Goal: Information Seeking & Learning: Stay updated

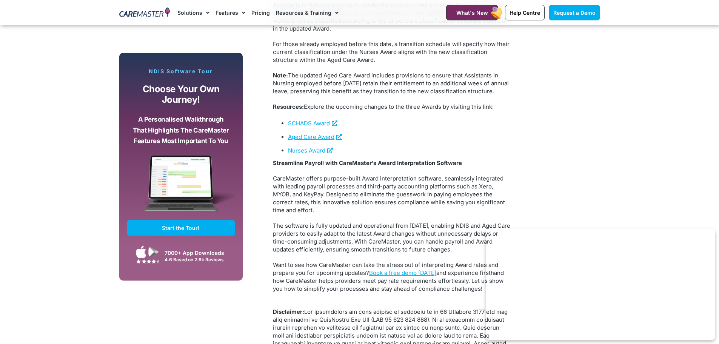
scroll to position [1434, 0]
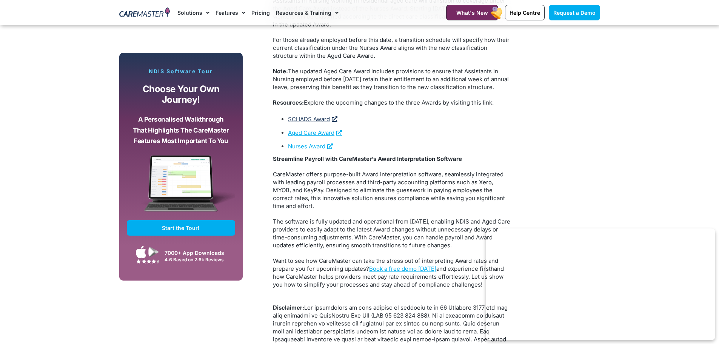
click at [308, 123] on link "SCHADS Award" at bounding box center [312, 119] width 49 height 7
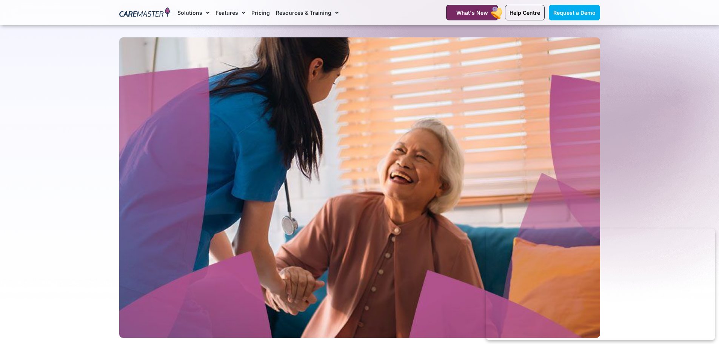
scroll to position [75, 0]
